Goal: Find specific page/section: Find specific page/section

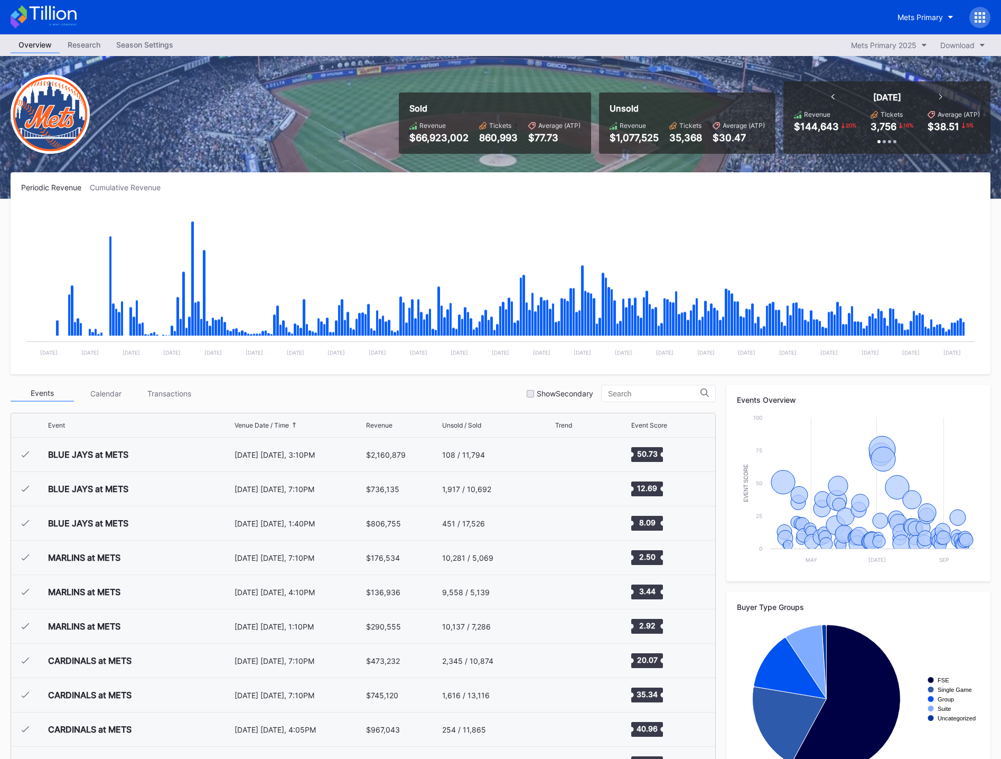
scroll to position [2335, 0]
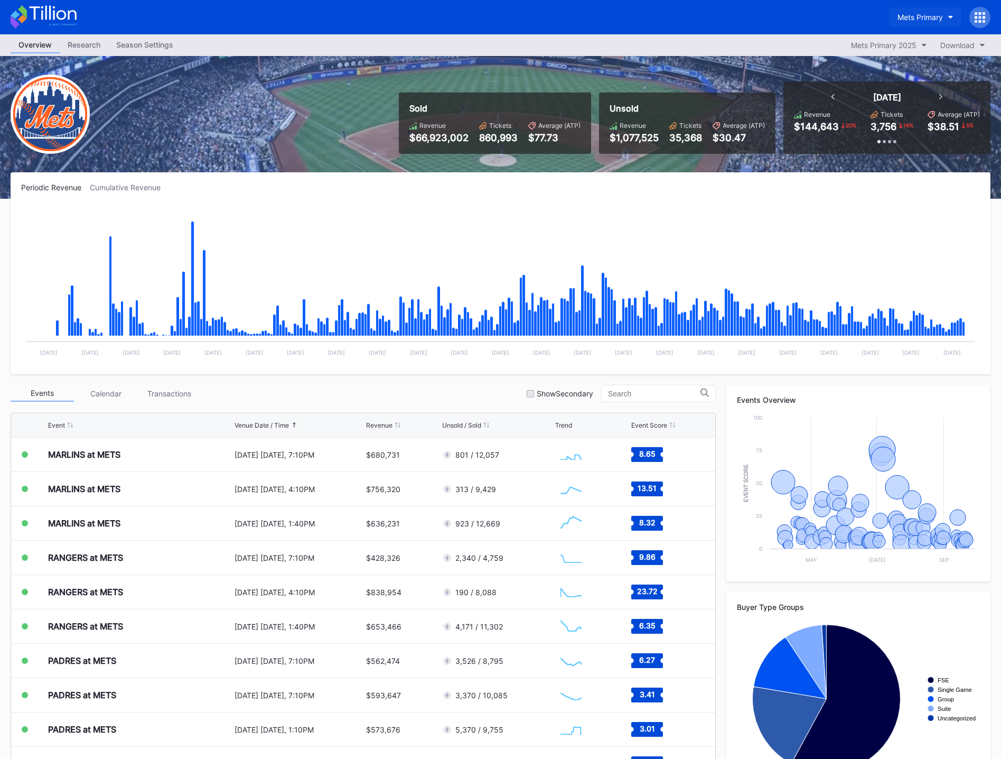
click at [936, 20] on div "Mets Primary" at bounding box center [919, 17] width 45 height 9
click at [895, 84] on div "Mets Secondary" at bounding box center [874, 85] width 57 height 9
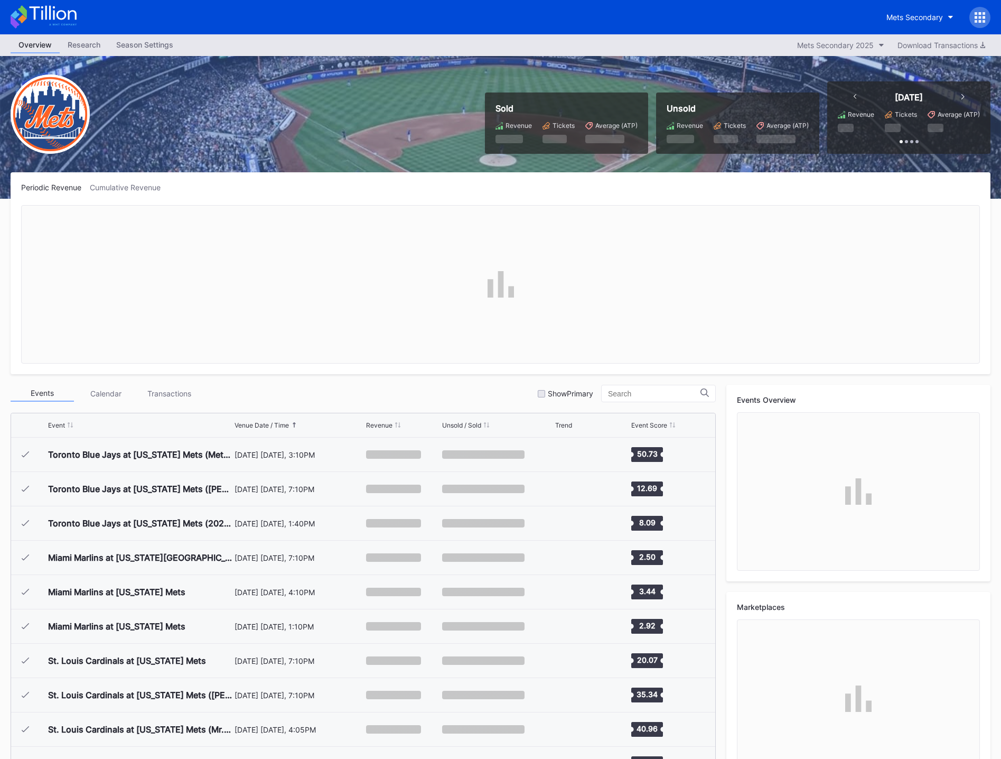
scroll to position [2335, 0]
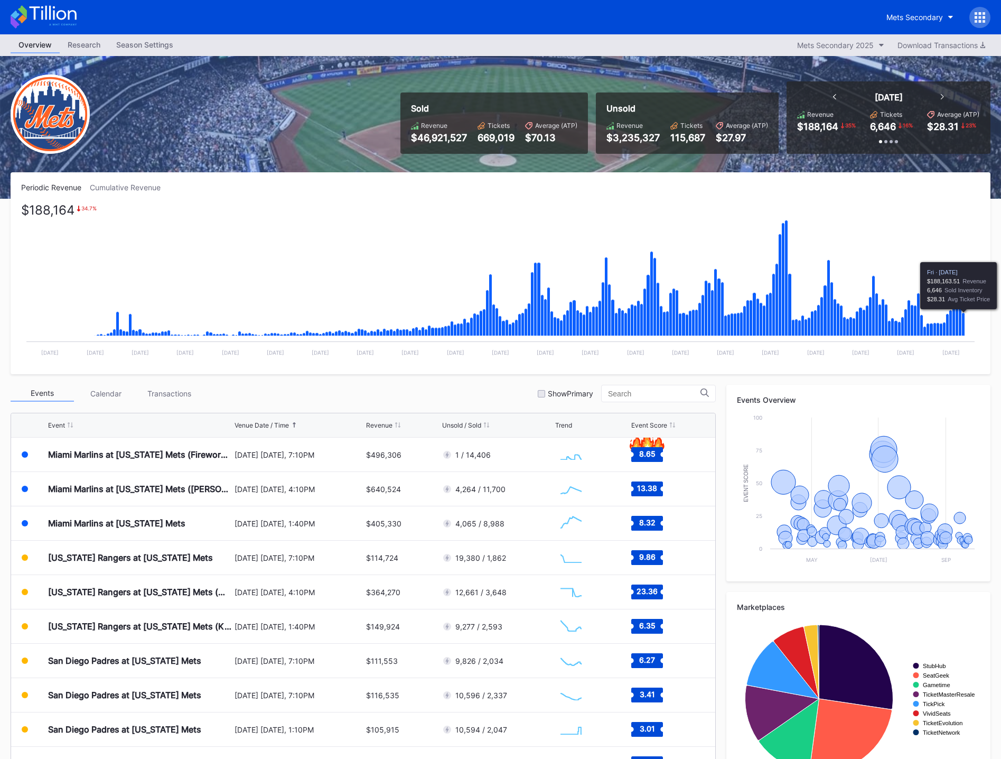
click at [965, 323] on icon "Chart title" at bounding box center [963, 324] width 3 height 23
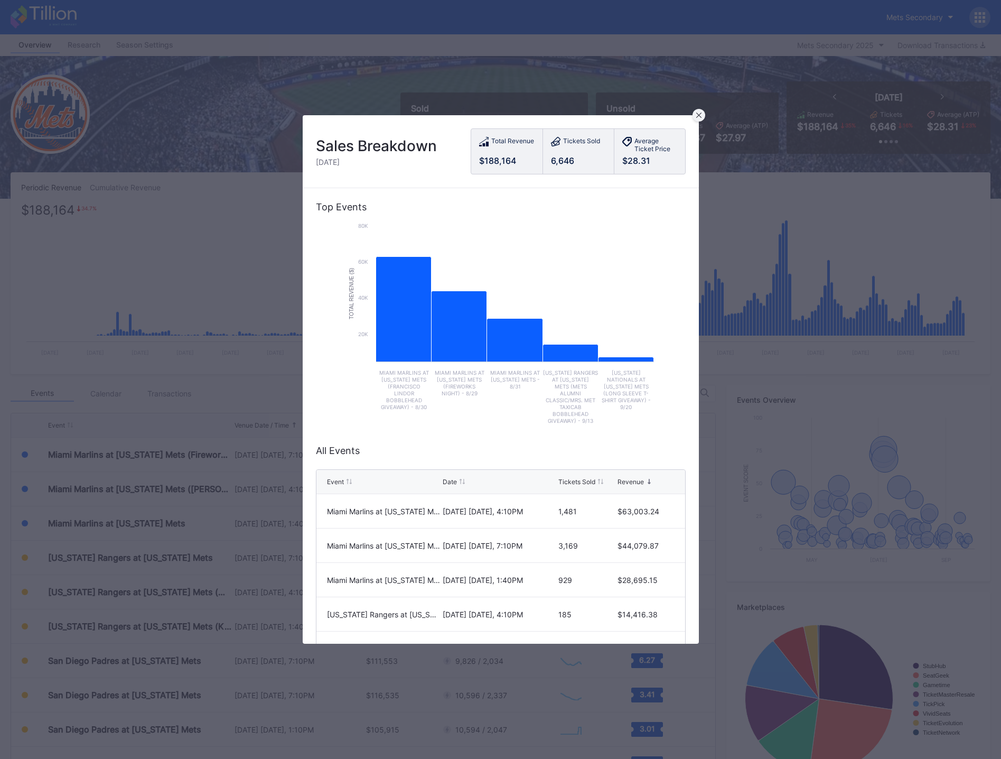
click at [698, 113] on icon at bounding box center [698, 115] width 5 height 5
